Goal: Ask a question

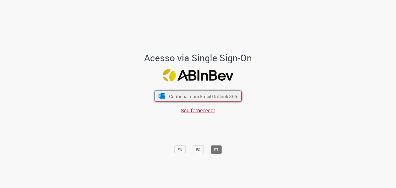
click at [194, 97] on span "Continuar com Email Outlook 365" at bounding box center [203, 96] width 68 height 6
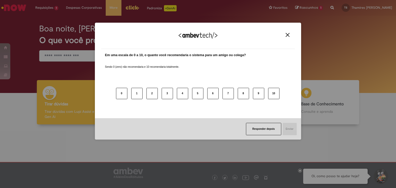
click at [55, 10] on div "Agradecemos seu feedback! Em uma escala de 0 a 10, o quanto você recomendaria o…" at bounding box center [198, 94] width 396 height 188
click at [290, 33] on button "Close" at bounding box center [287, 35] width 7 height 4
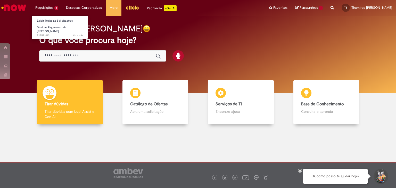
click at [53, 11] on li "Requisições 1 Exibir Todas as Solicitações Dúvidas Pagamento de [PERSON_NAME] 6…" at bounding box center [46, 7] width 31 height 15
click at [53, 21] on link "Exibir Todas as Solicitações" at bounding box center [60, 21] width 57 height 6
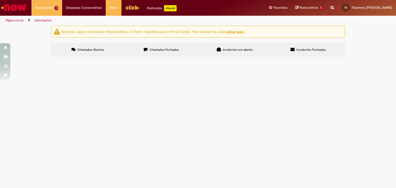
click at [0, 0] on td "Fiquei um pouco confusa em relação ao vale transporte eu não vi a parte do desc…" at bounding box center [0, 0] width 0 height 0
click at [0, 0] on span "R13581413" at bounding box center [0, 0] width 0 height 0
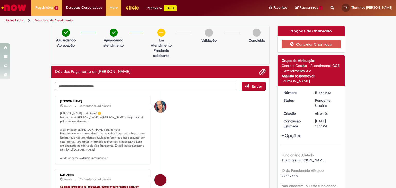
drag, startPoint x: 74, startPoint y: 154, endPoint x: 53, endPoint y: 150, distance: 22.0
click at [55, 150] on div "[PERSON_NAME] 4h atrás 4 horas atrás Comentários adicionais Olá Thamires, tudo …" at bounding box center [102, 130] width 95 height 69
click at [211, 87] on textarea "Digite sua mensagem aqui..." at bounding box center [145, 86] width 181 height 9
type textarea "*****"
